Goal: Task Accomplishment & Management: Complete application form

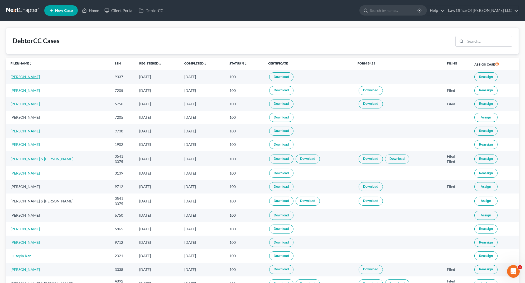
click at [30, 78] on link "[PERSON_NAME]" at bounding box center [25, 77] width 29 height 4
click at [25, 77] on link "[PERSON_NAME]" at bounding box center [25, 77] width 29 height 4
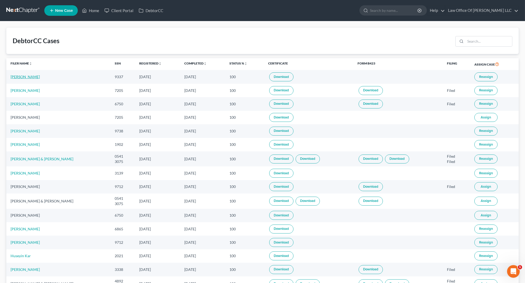
click at [25, 77] on link "[PERSON_NAME]" at bounding box center [25, 77] width 29 height 4
click at [28, 76] on link "[PERSON_NAME]" at bounding box center [25, 77] width 29 height 4
click at [27, 76] on link "[PERSON_NAME]" at bounding box center [25, 77] width 29 height 4
click at [92, 9] on link "Home" at bounding box center [90, 10] width 22 height 9
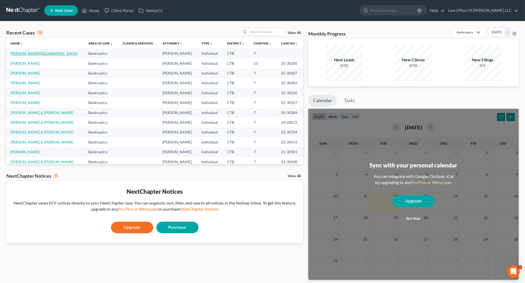
click at [32, 53] on link "[PERSON_NAME][GEOGRAPHIC_DATA]" at bounding box center [44, 53] width 67 height 4
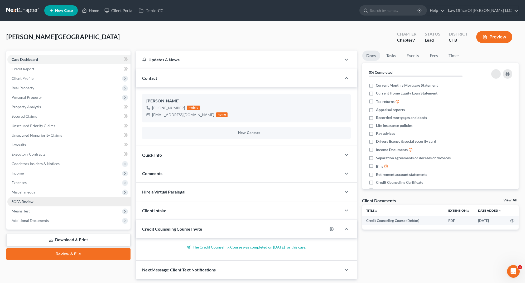
click at [28, 201] on span "SOFA Review" at bounding box center [23, 202] width 22 height 4
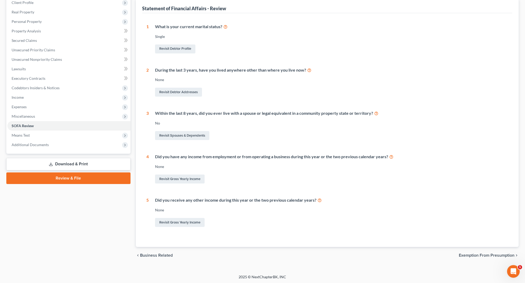
scroll to position [76, 0]
click at [181, 221] on link "Revisit Gross Yearly Income" at bounding box center [180, 222] width 50 height 9
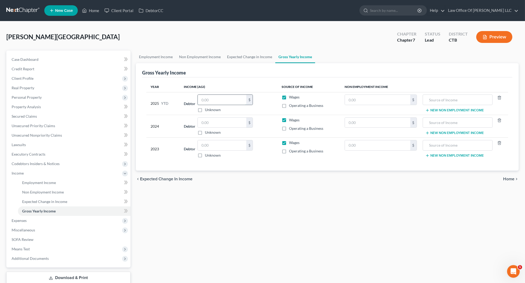
click at [206, 100] on input "text" at bounding box center [222, 100] width 49 height 10
type input "11,122.71"
click at [38, 97] on span "Personal Property" at bounding box center [27, 97] width 30 height 4
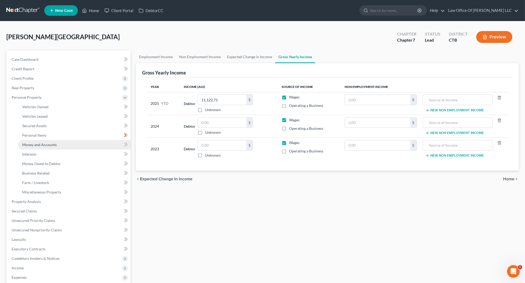
click at [40, 146] on span "Money and Accounts" at bounding box center [39, 145] width 35 height 4
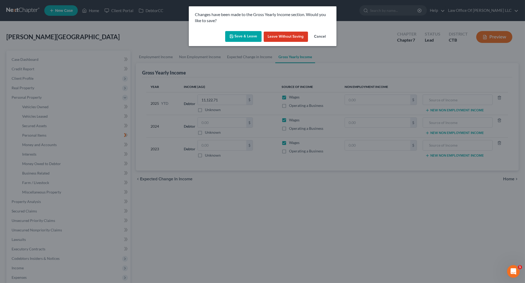
click at [249, 35] on button "Save & Leave" at bounding box center [243, 36] width 36 height 11
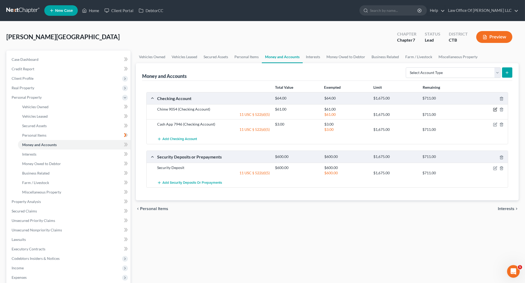
click at [496, 109] on icon "button" at bounding box center [495, 110] width 4 height 4
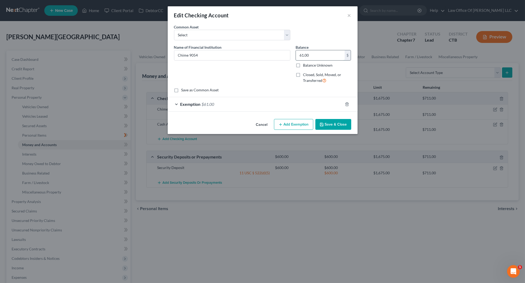
click at [316, 52] on input "61.00" at bounding box center [320, 55] width 49 height 10
type input "0"
click at [348, 104] on icon "button" at bounding box center [347, 104] width 4 height 4
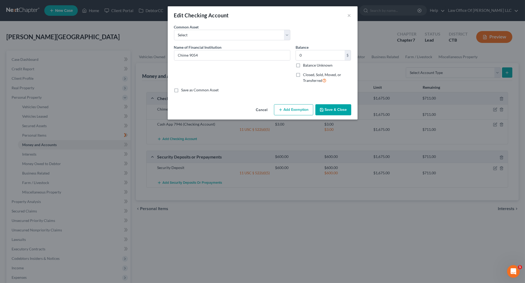
click at [340, 113] on button "Save & Close" at bounding box center [333, 109] width 36 height 11
